Goal: Task Accomplishment & Management: Manage account settings

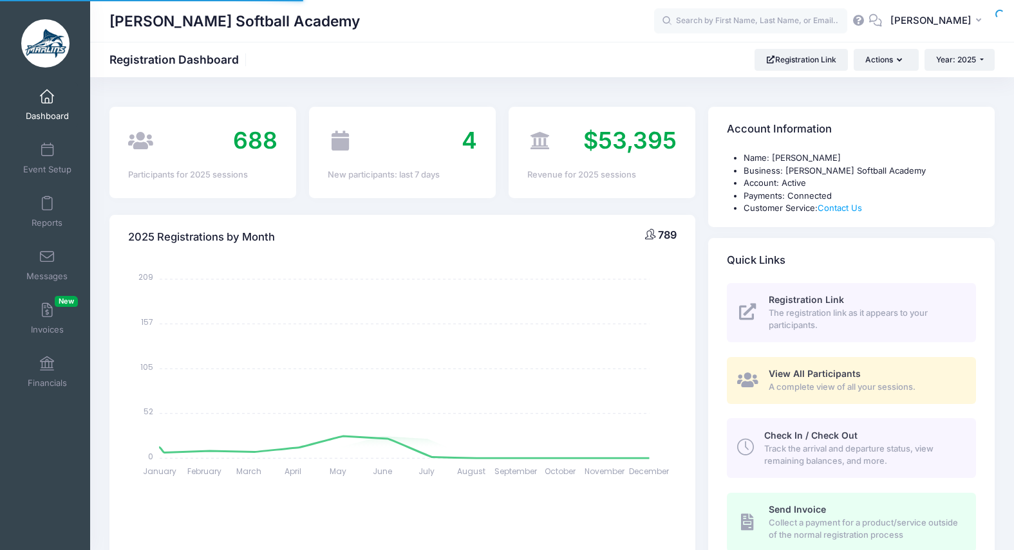
select select
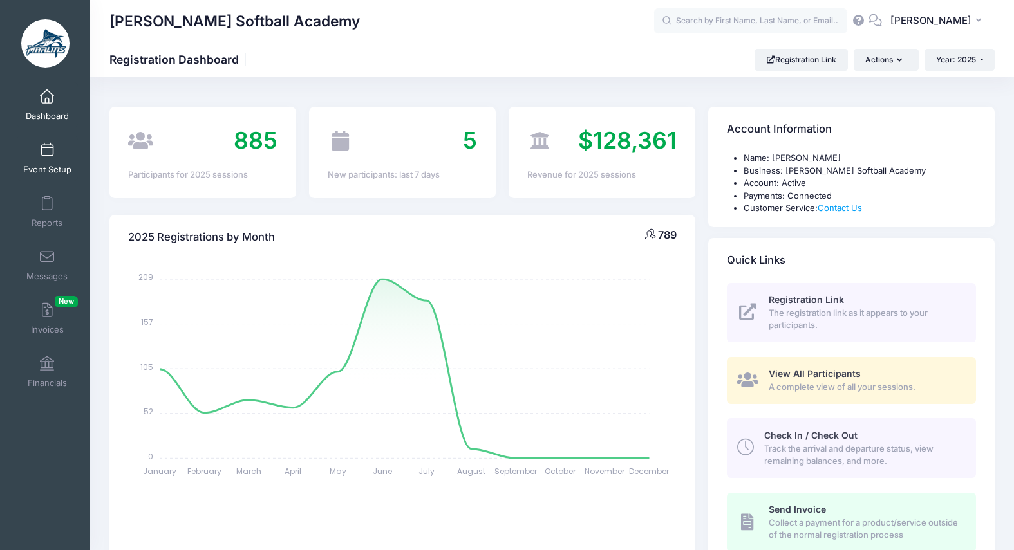
click at [42, 169] on span "Event Setup" at bounding box center [47, 169] width 48 height 11
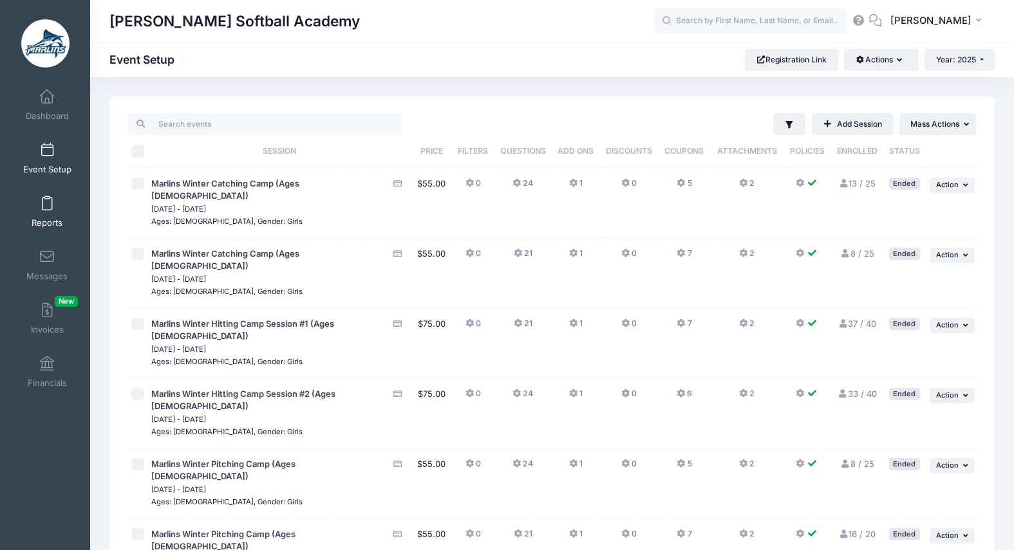
click at [47, 210] on span at bounding box center [47, 204] width 0 height 14
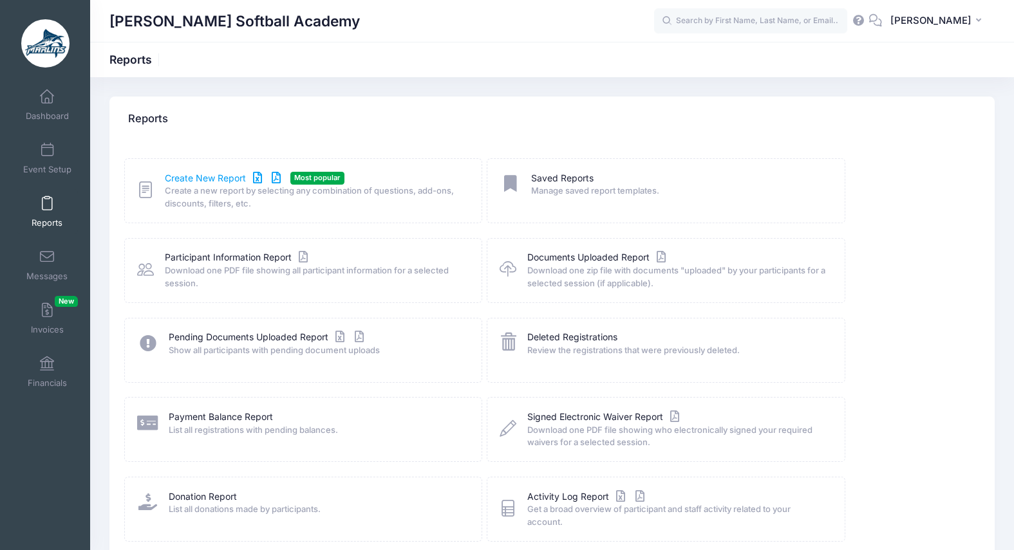
click at [212, 181] on link "Create New Report" at bounding box center [225, 179] width 120 height 14
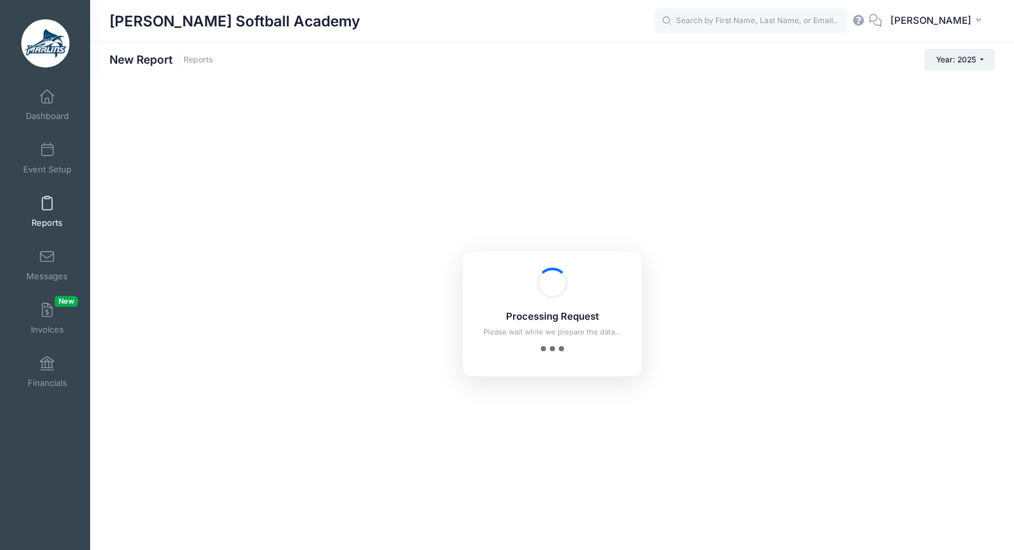
checkbox input "true"
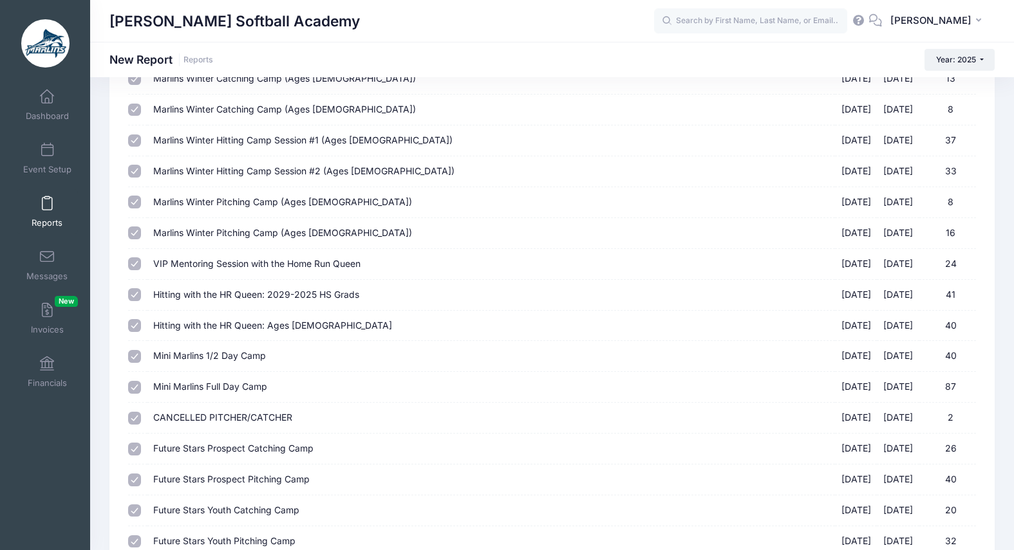
scroll to position [602, 0]
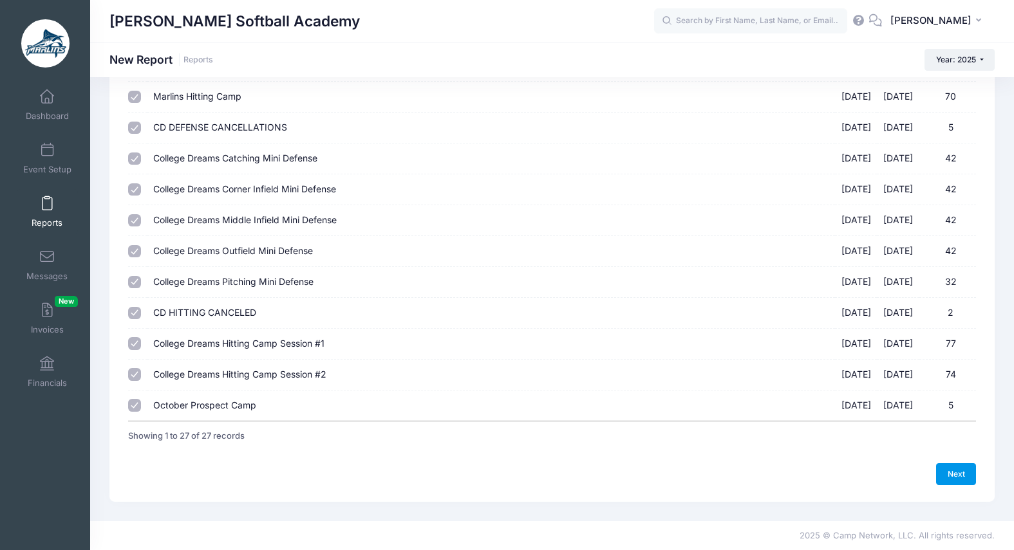
click at [969, 474] on link "Next" at bounding box center [956, 474] width 40 height 22
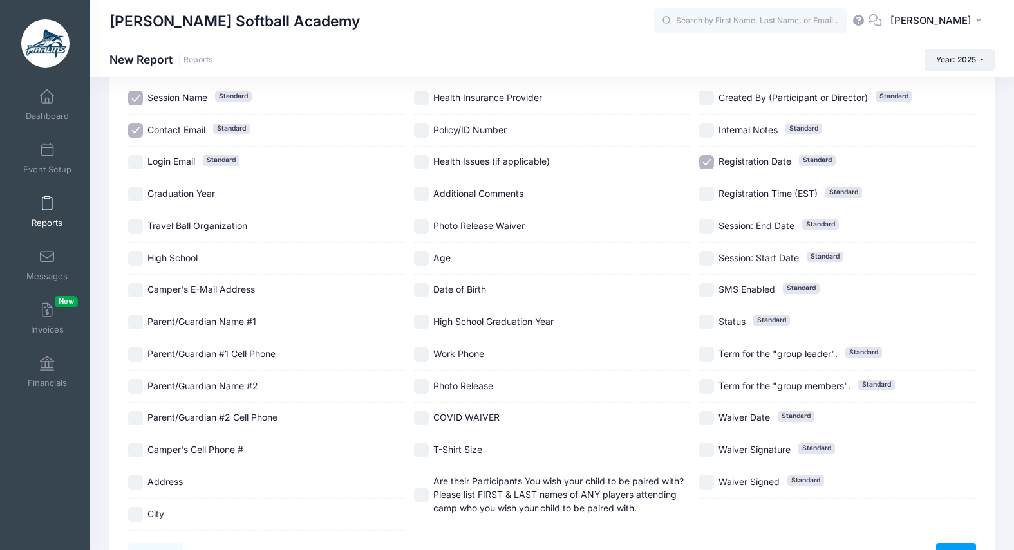
scroll to position [273, 0]
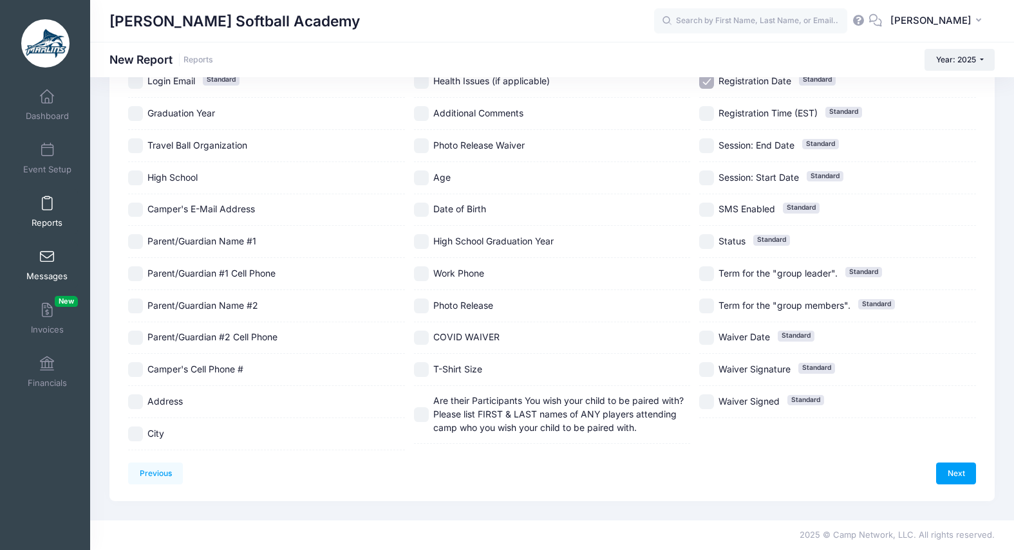
click at [55, 272] on span "Messages" at bounding box center [46, 276] width 41 height 11
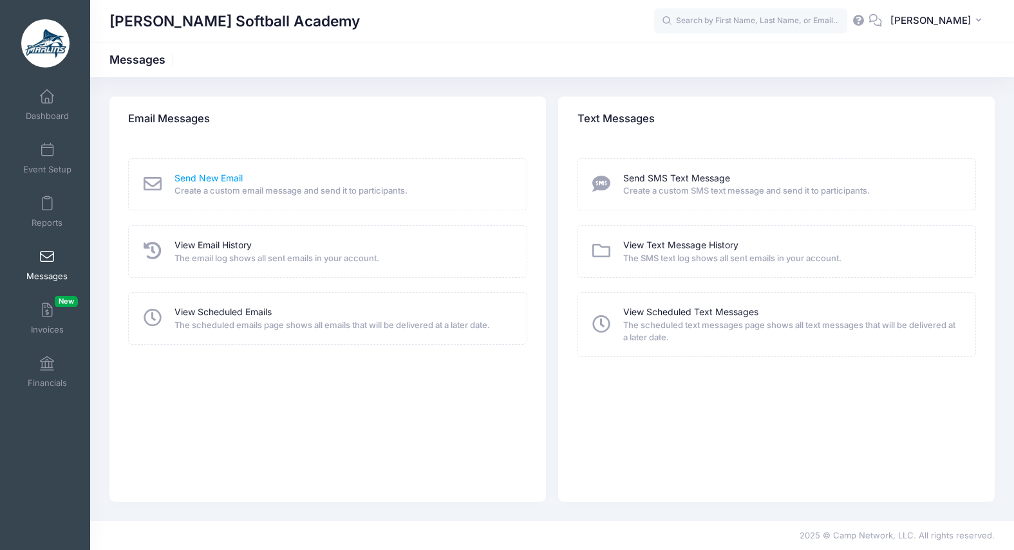
click at [218, 182] on link "Send New Email" at bounding box center [208, 179] width 68 height 14
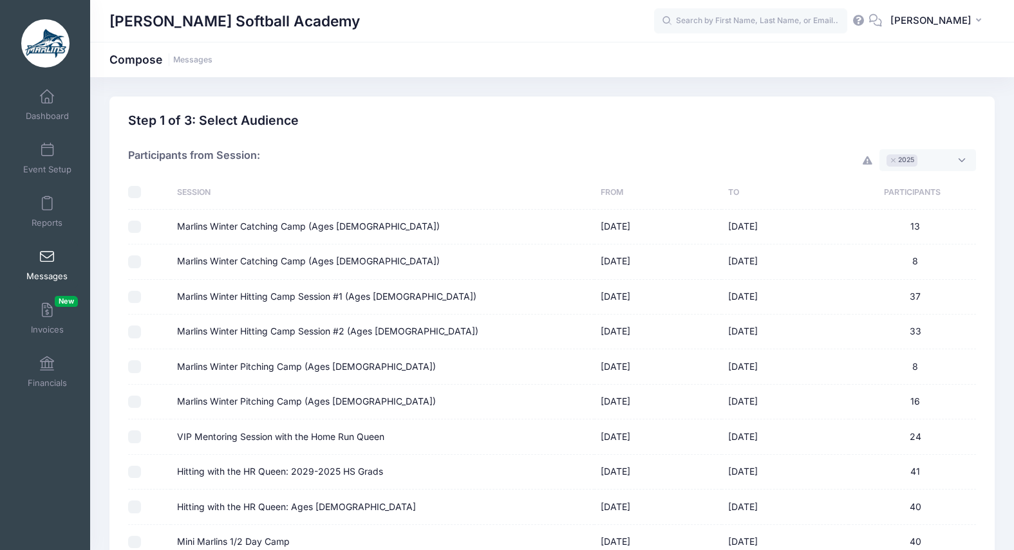
click at [243, 223] on label "Marlins Winter Catching Camp (Ages [DEMOGRAPHIC_DATA])" at bounding box center [308, 227] width 263 height 14
click at [141, 223] on input "Marlins Winter Catching Camp (Ages [DEMOGRAPHIC_DATA])" at bounding box center [134, 227] width 13 height 13
checkbox input "true"
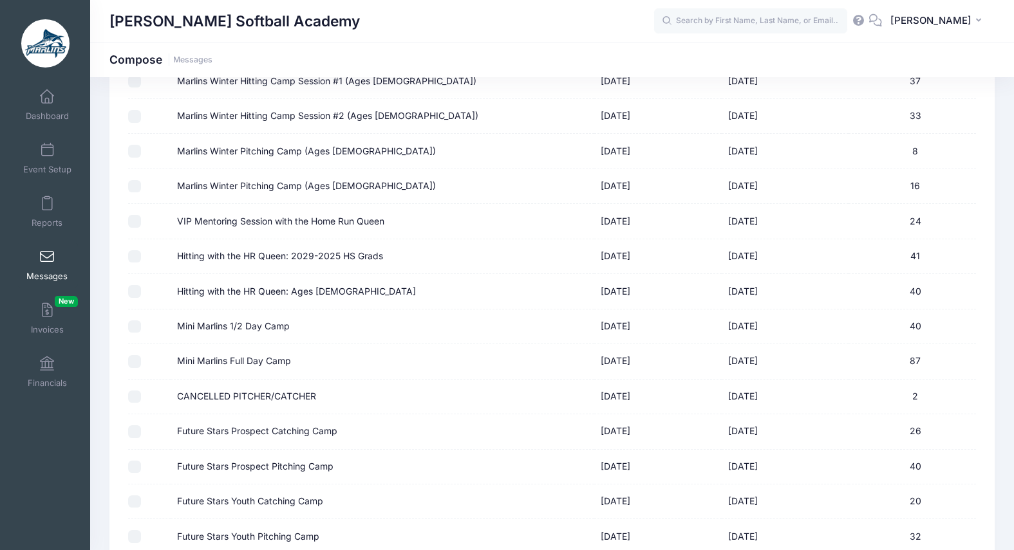
scroll to position [734, 0]
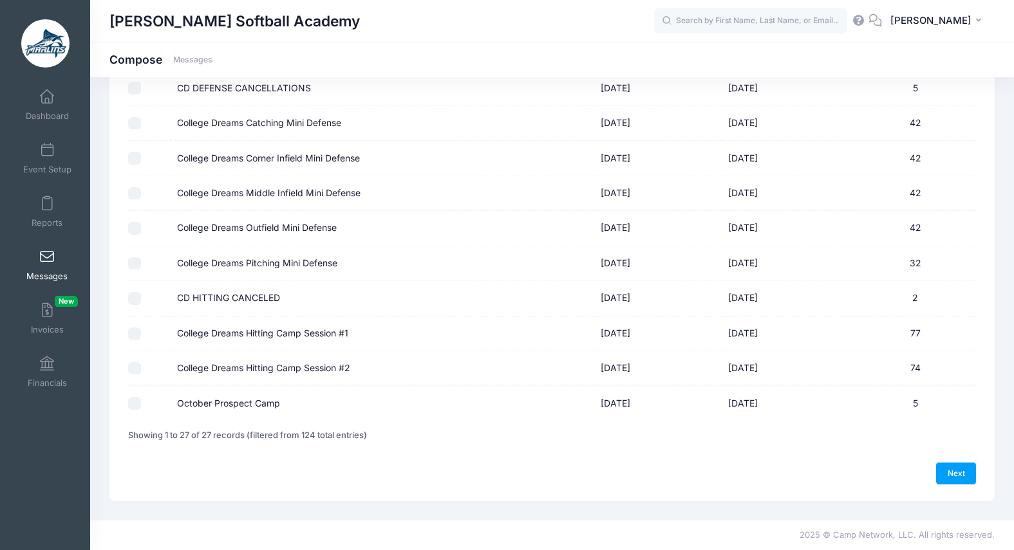
click at [962, 473] on link "Next" at bounding box center [956, 474] width 40 height 22
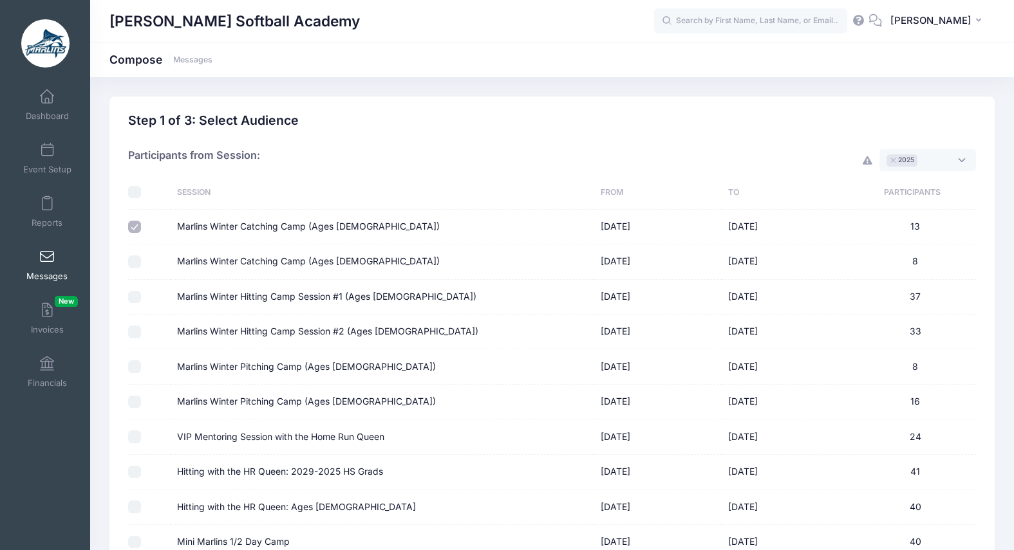
select select "50"
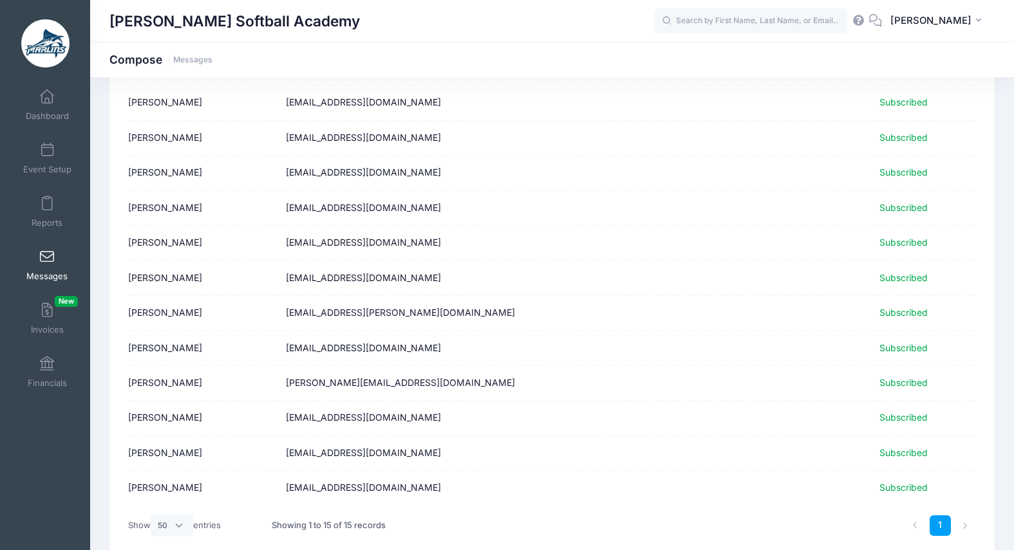
scroll to position [307, 0]
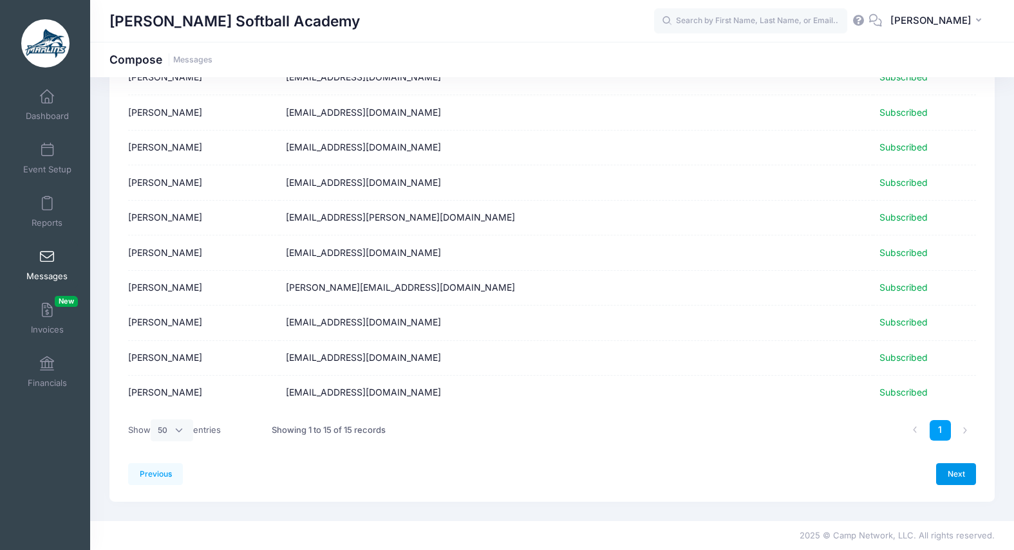
click at [948, 472] on link "Next" at bounding box center [956, 474] width 40 height 22
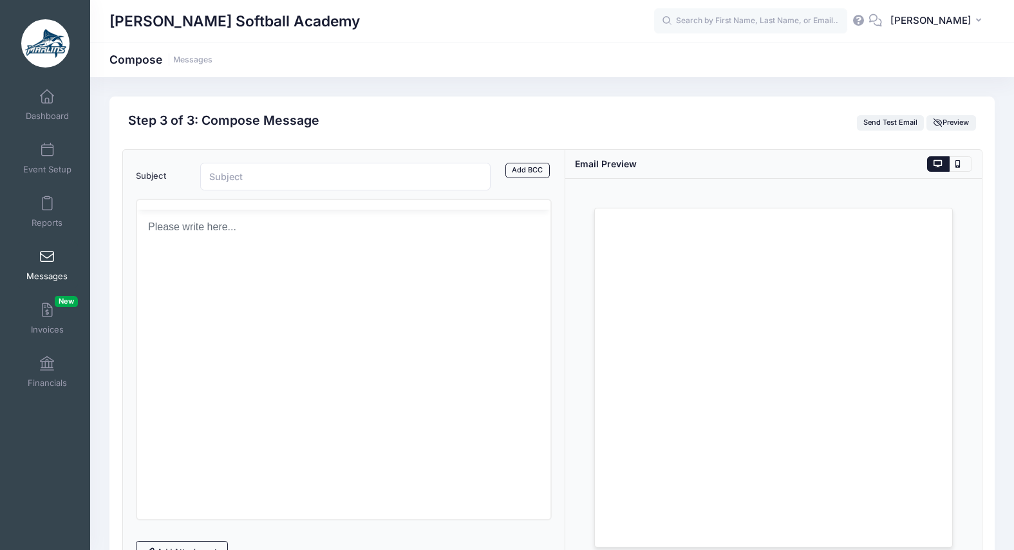
scroll to position [0, 0]
click at [50, 169] on span "Event Setup" at bounding box center [47, 169] width 48 height 11
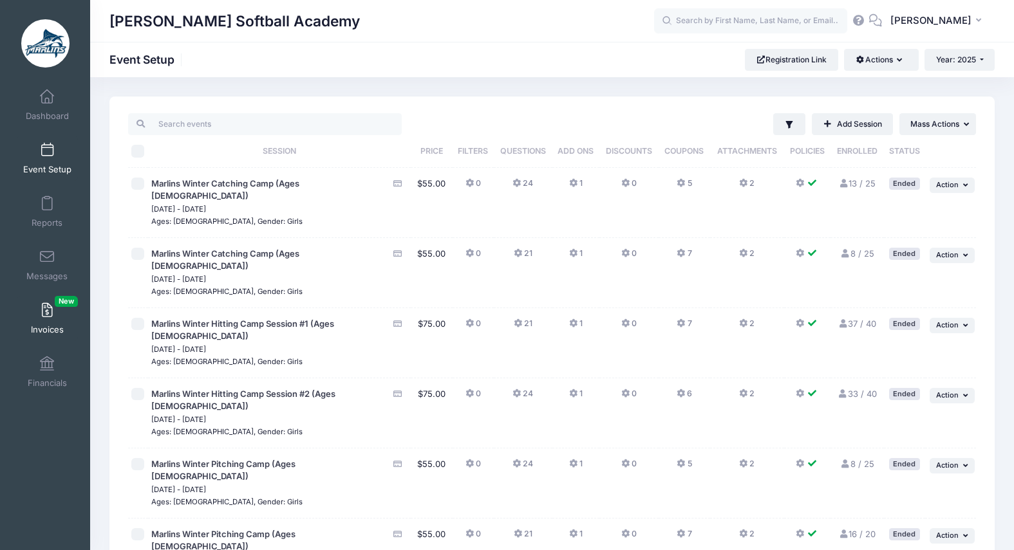
click at [61, 321] on link "Invoices New" at bounding box center [47, 318] width 61 height 45
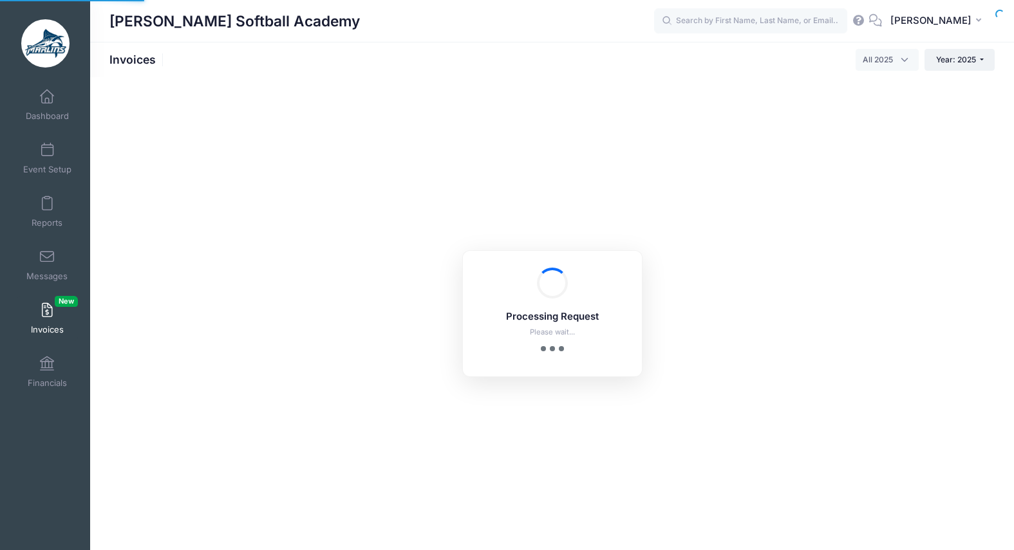
select select
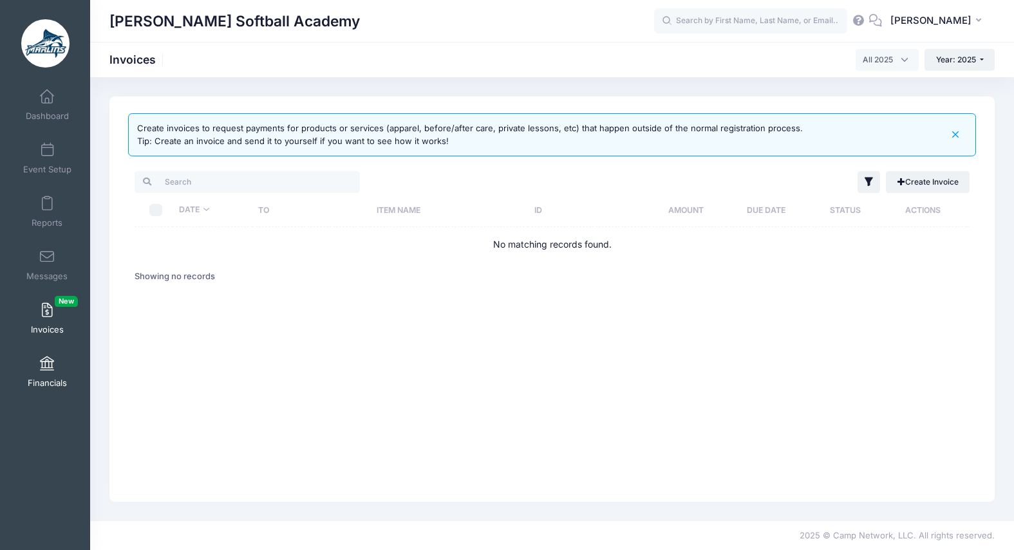
click at [39, 371] on link "Financials" at bounding box center [47, 371] width 61 height 45
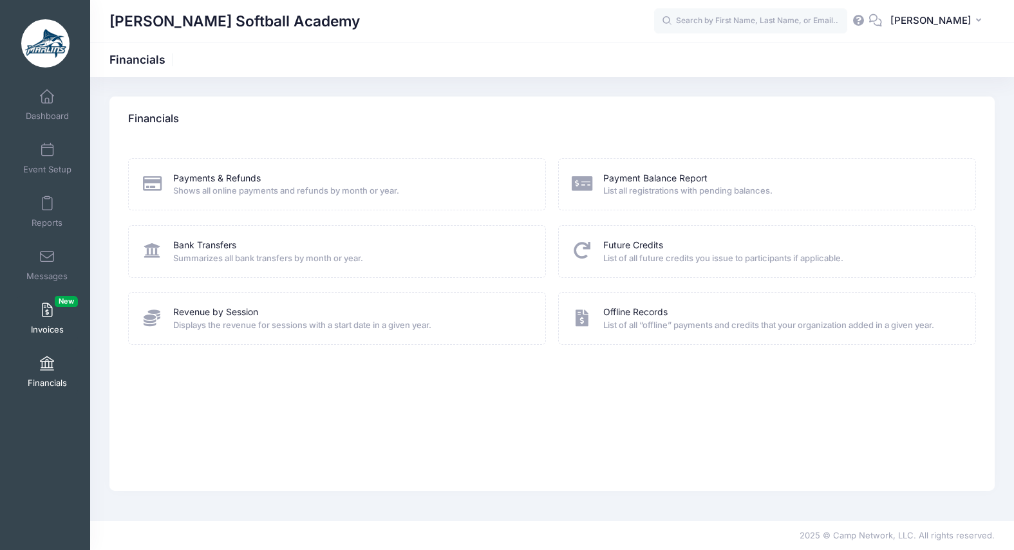
click at [59, 316] on link "Invoices New" at bounding box center [47, 318] width 61 height 45
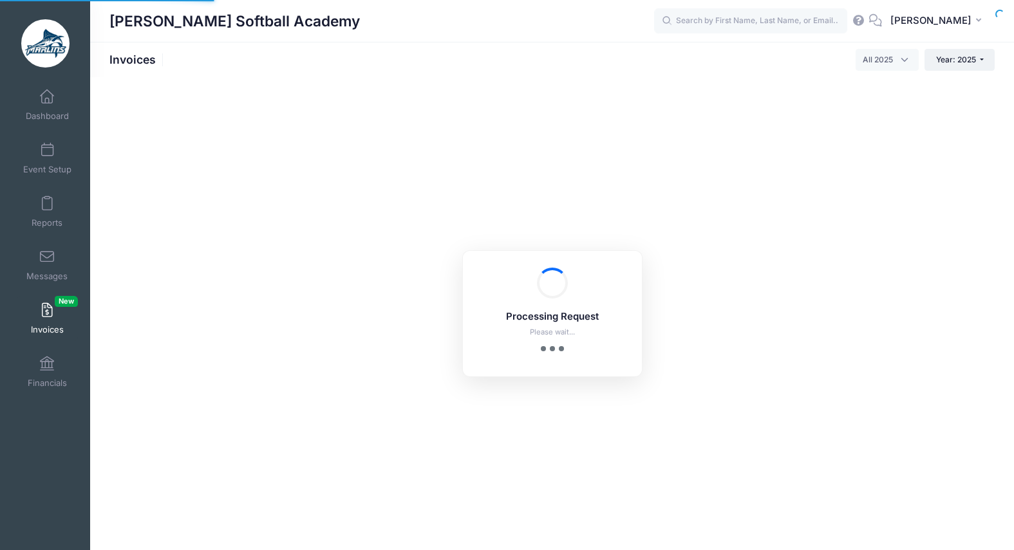
select select
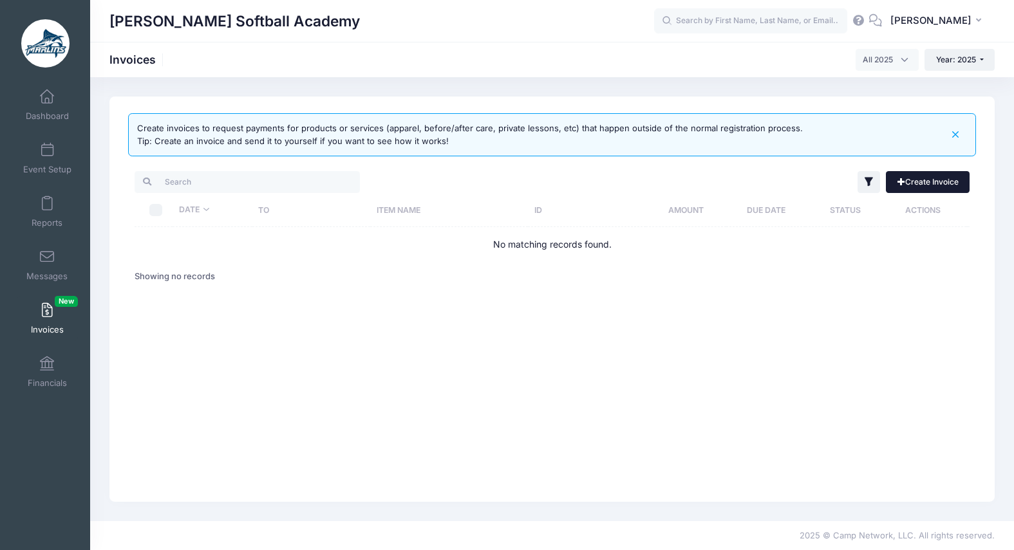
click at [934, 188] on link "Create Invoice" at bounding box center [928, 182] width 84 height 22
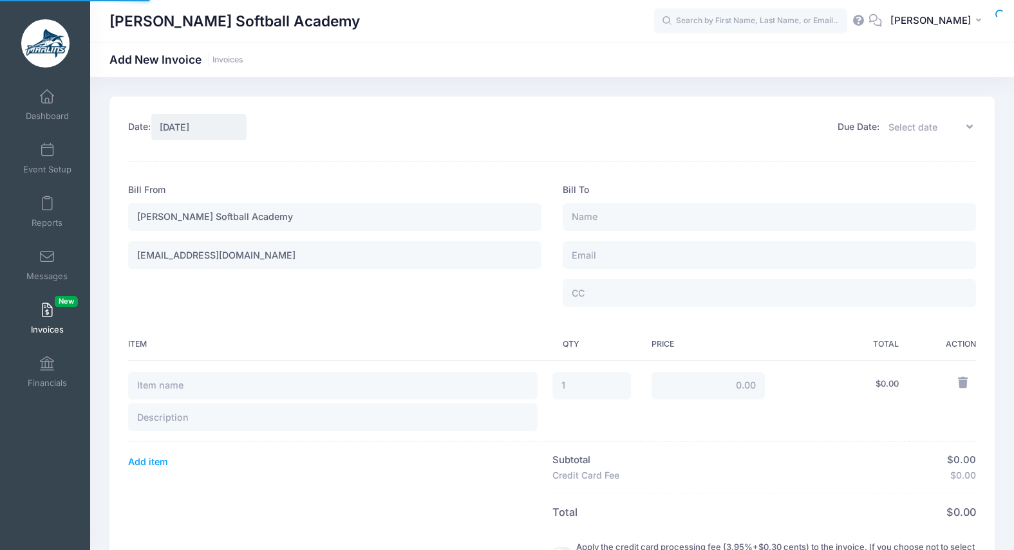
type input "[DATE]"
type input "1"
type input "0.00"
